Goal: Find specific page/section

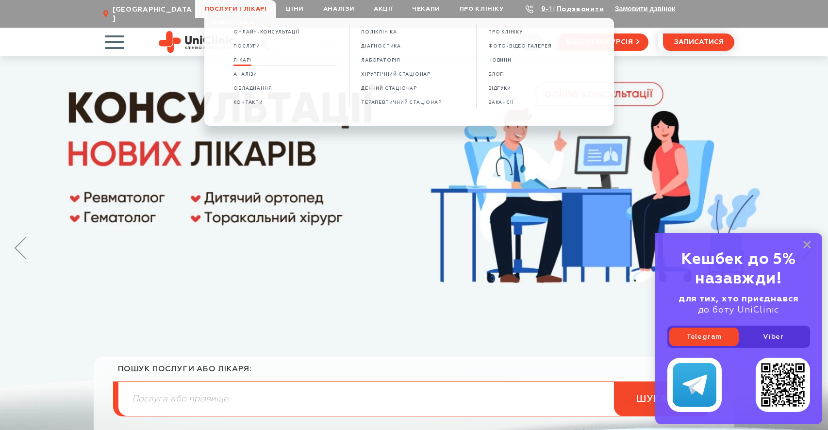
click at [251, 58] on span "Лікарі" at bounding box center [243, 60] width 18 height 5
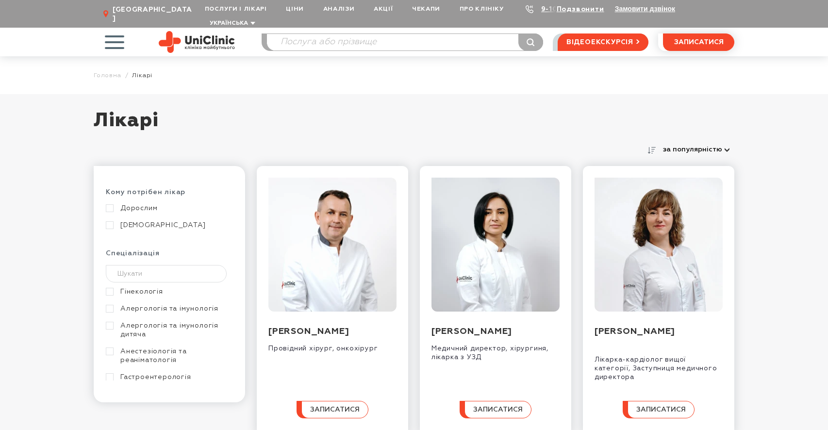
click at [136, 287] on link "Гінекологія" at bounding box center [168, 291] width 125 height 9
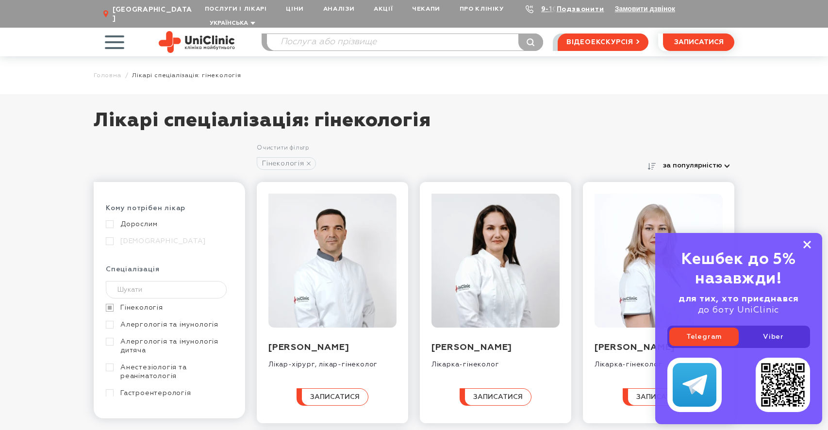
click at [804, 243] on icon at bounding box center [807, 245] width 8 height 8
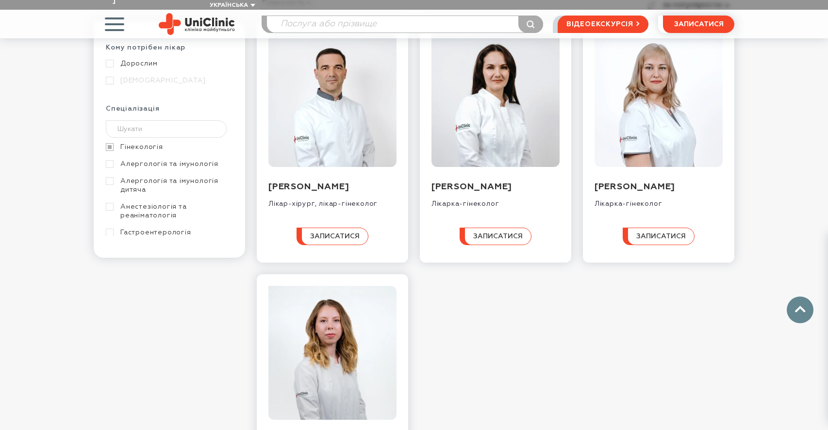
scroll to position [116, 0]
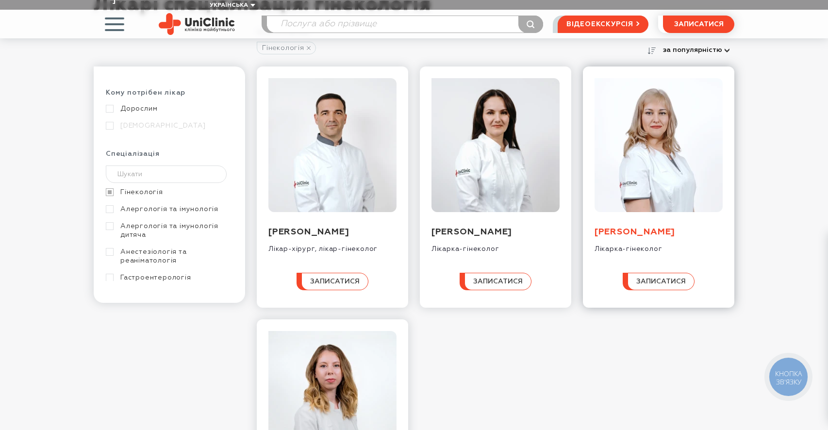
click at [610, 229] on link "Таранова Юлія Володимирівна" at bounding box center [635, 232] width 81 height 9
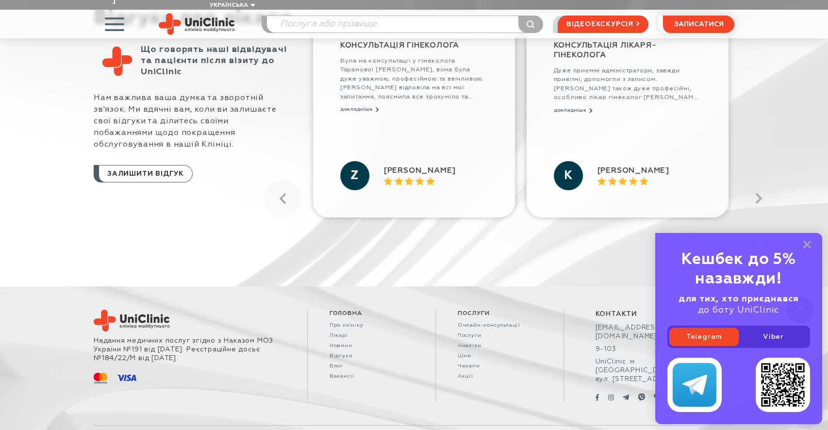
scroll to position [945, 0]
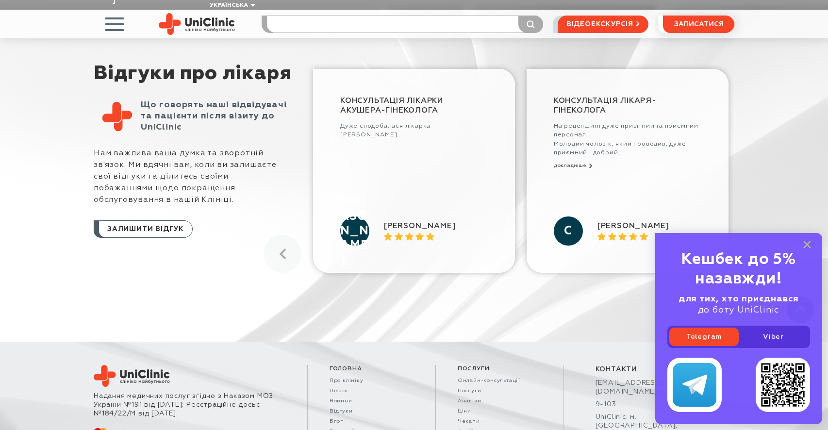
scroll to position [989, 0]
